Goal: Transaction & Acquisition: Subscribe to service/newsletter

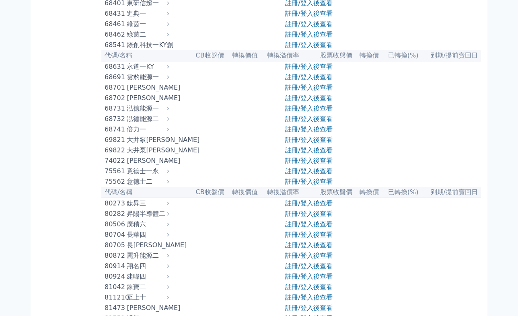
scroll to position [3867, 0]
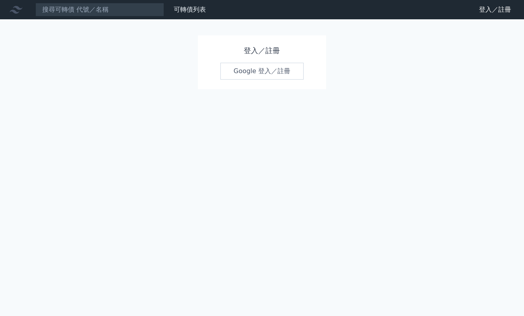
click at [283, 64] on link "Google 登入／註冊" at bounding box center [262, 71] width 84 height 17
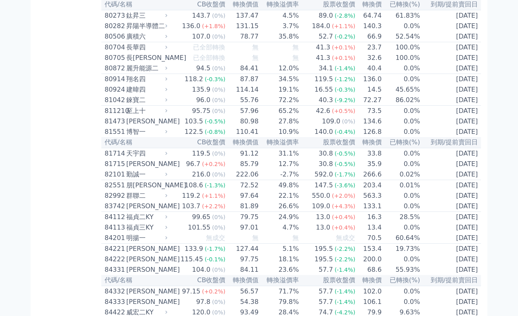
scroll to position [4067, 0]
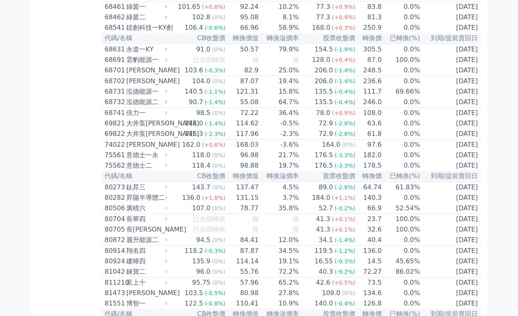
scroll to position [4228, 0]
